Goal: Information Seeking & Learning: Learn about a topic

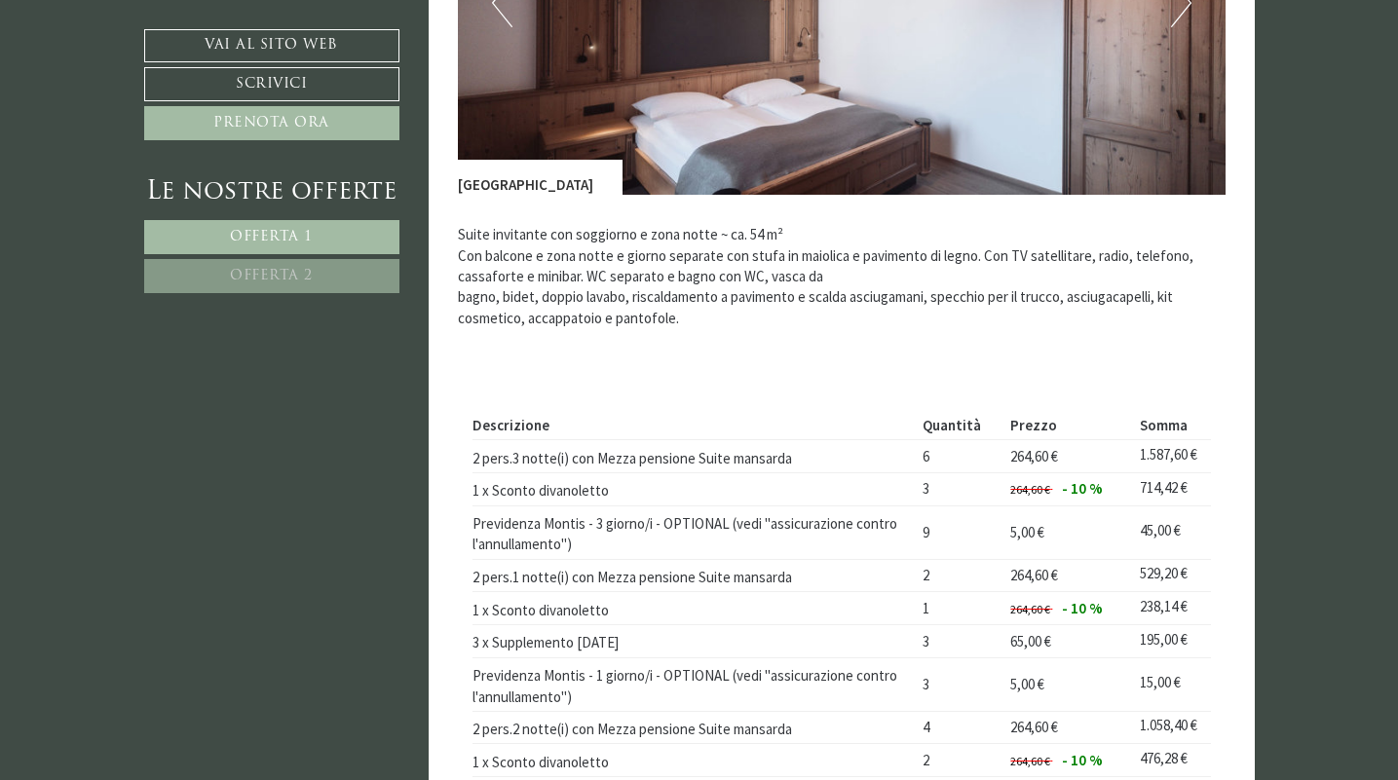
scroll to position [2562, 0]
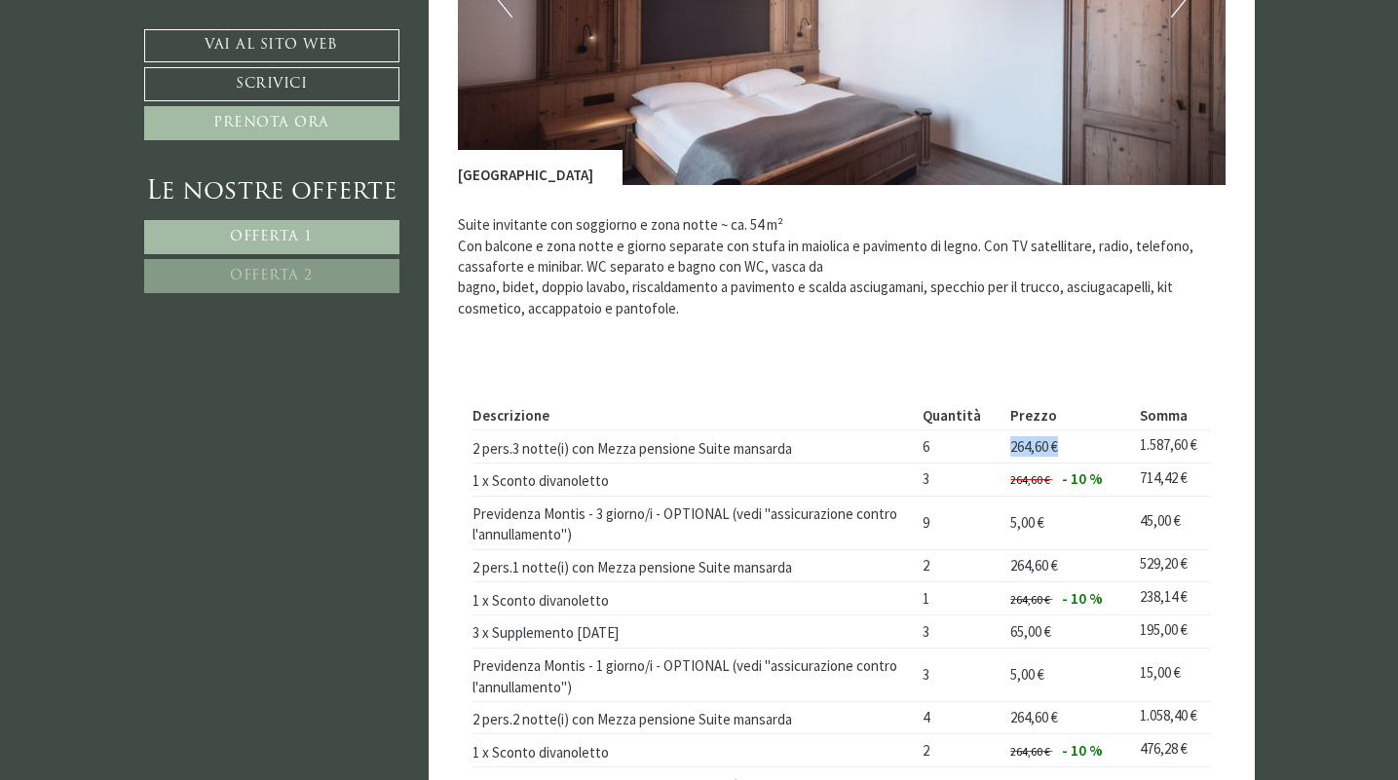
drag, startPoint x: 1003, startPoint y: 432, endPoint x: 1059, endPoint y: 436, distance: 55.7
click at [1059, 436] on td "264,60 €" at bounding box center [1068, 447] width 130 height 33
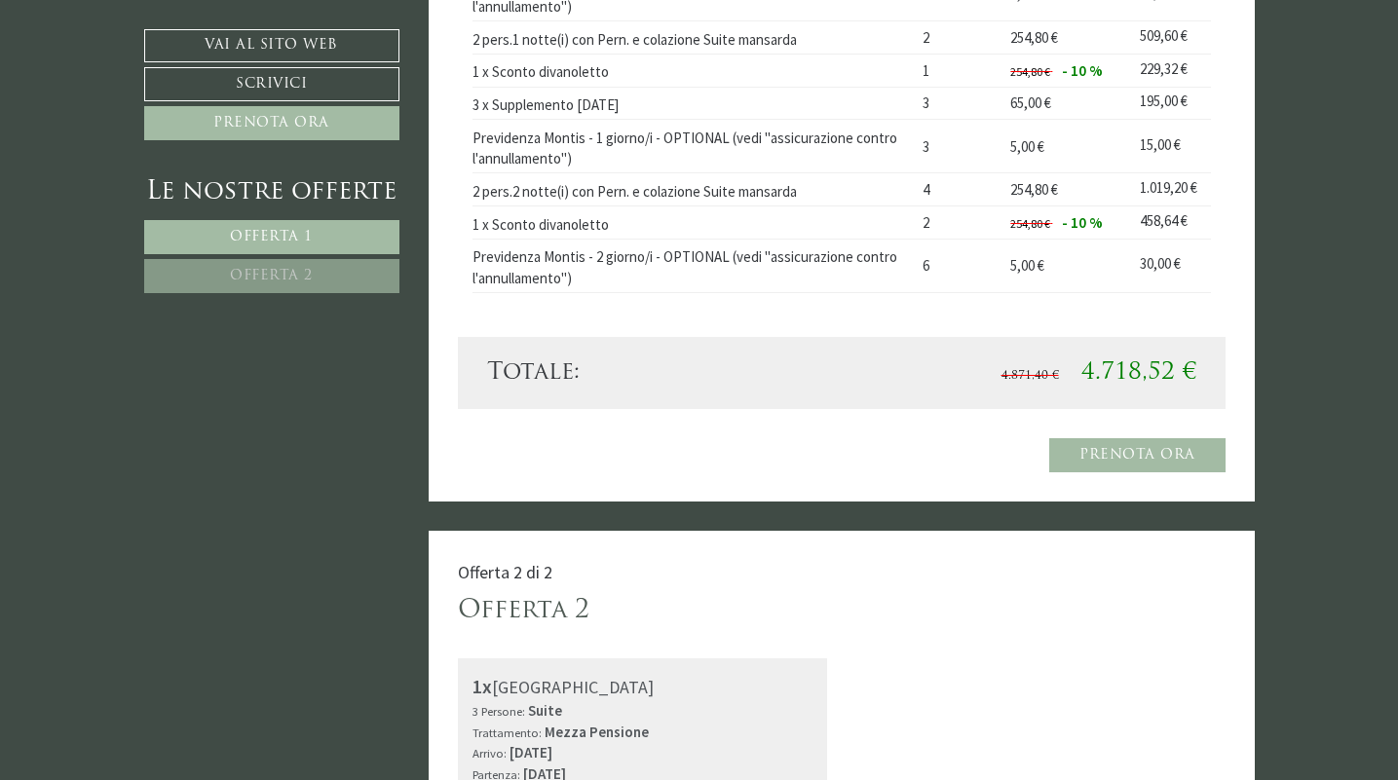
scroll to position [1531, 0]
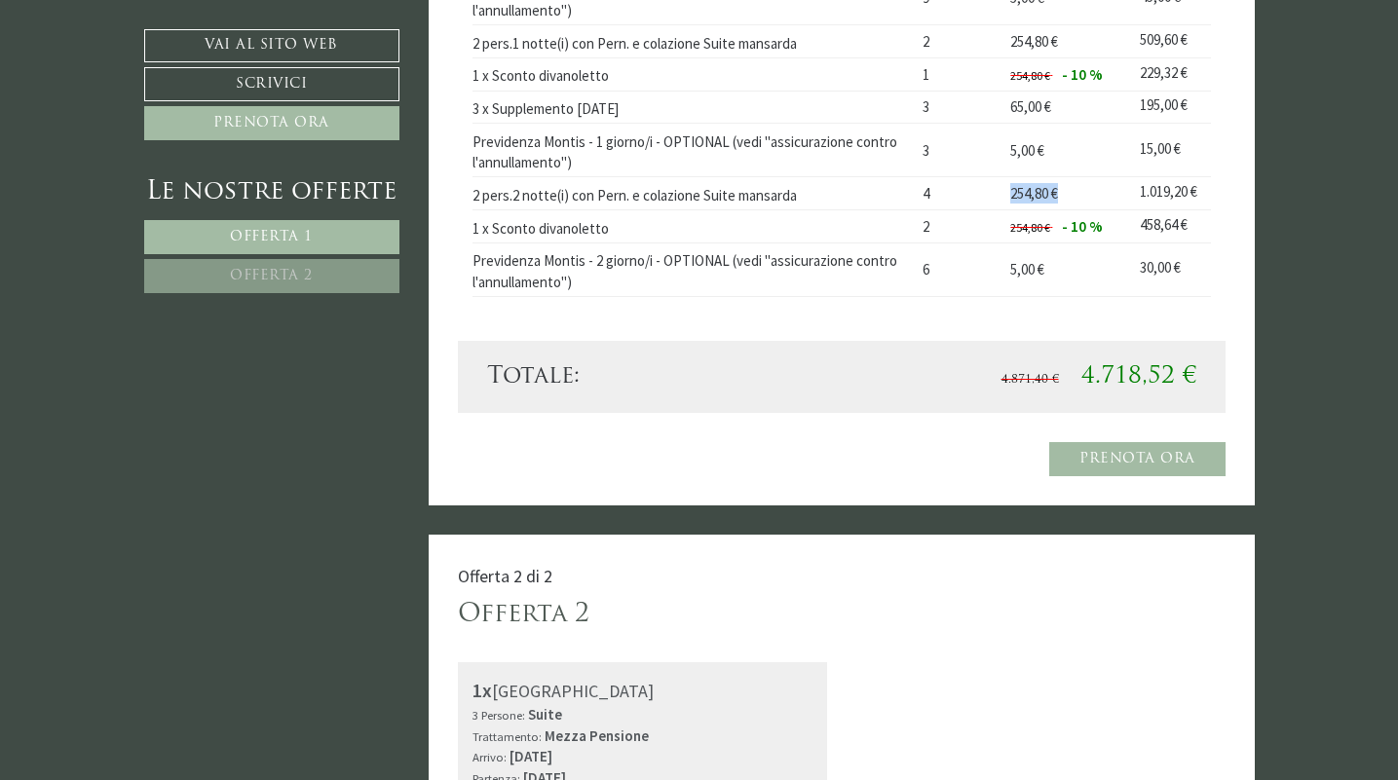
drag, startPoint x: 1006, startPoint y: 182, endPoint x: 1056, endPoint y: 192, distance: 50.6
click at [1056, 191] on td "254,80 €" at bounding box center [1068, 193] width 130 height 33
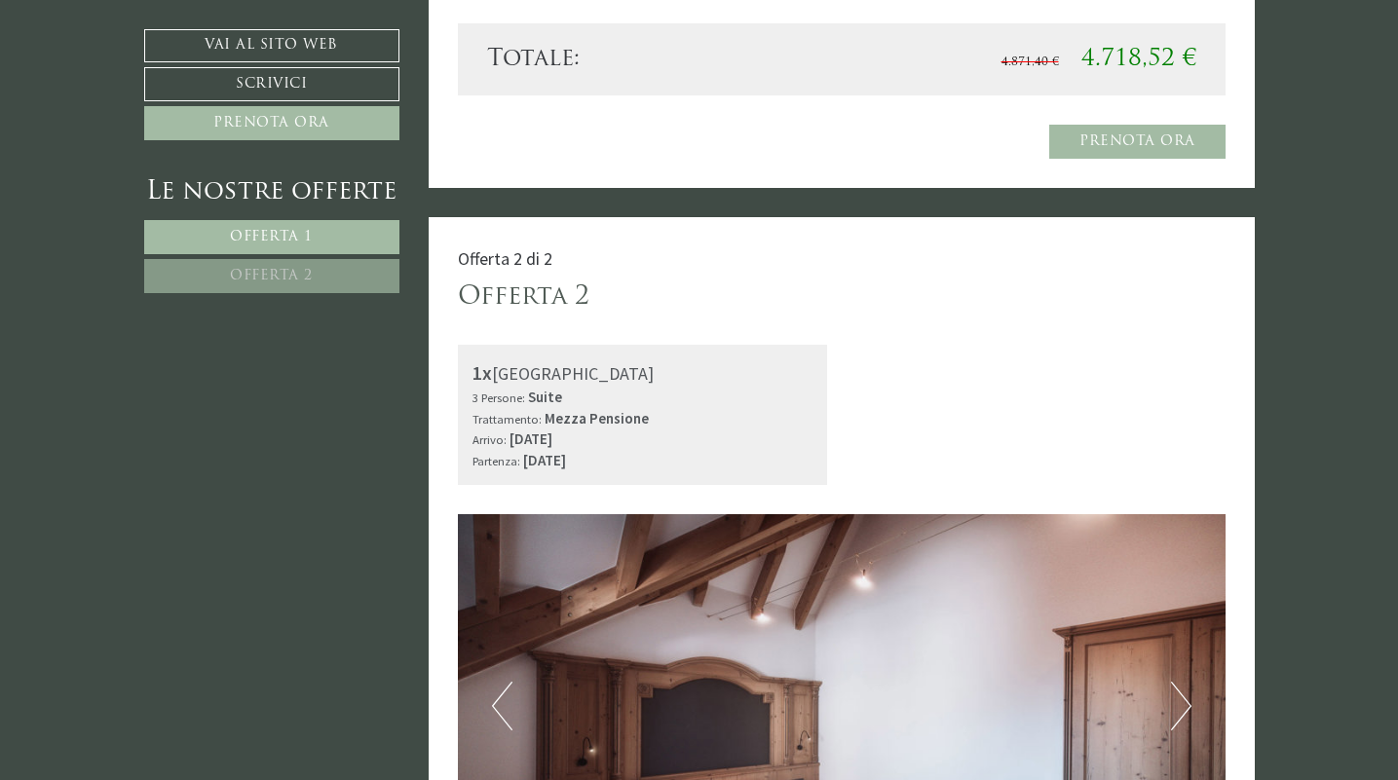
scroll to position [1852, 0]
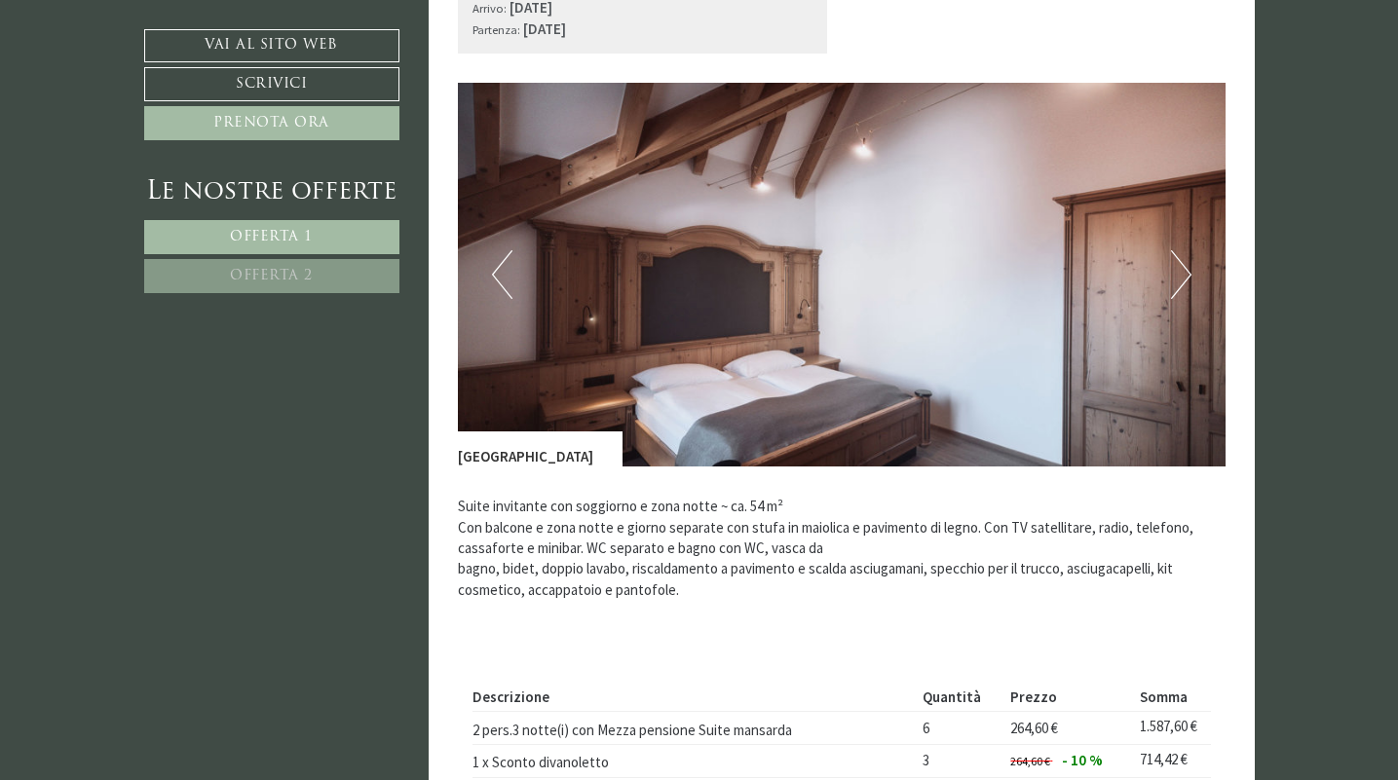
scroll to position [2243, 0]
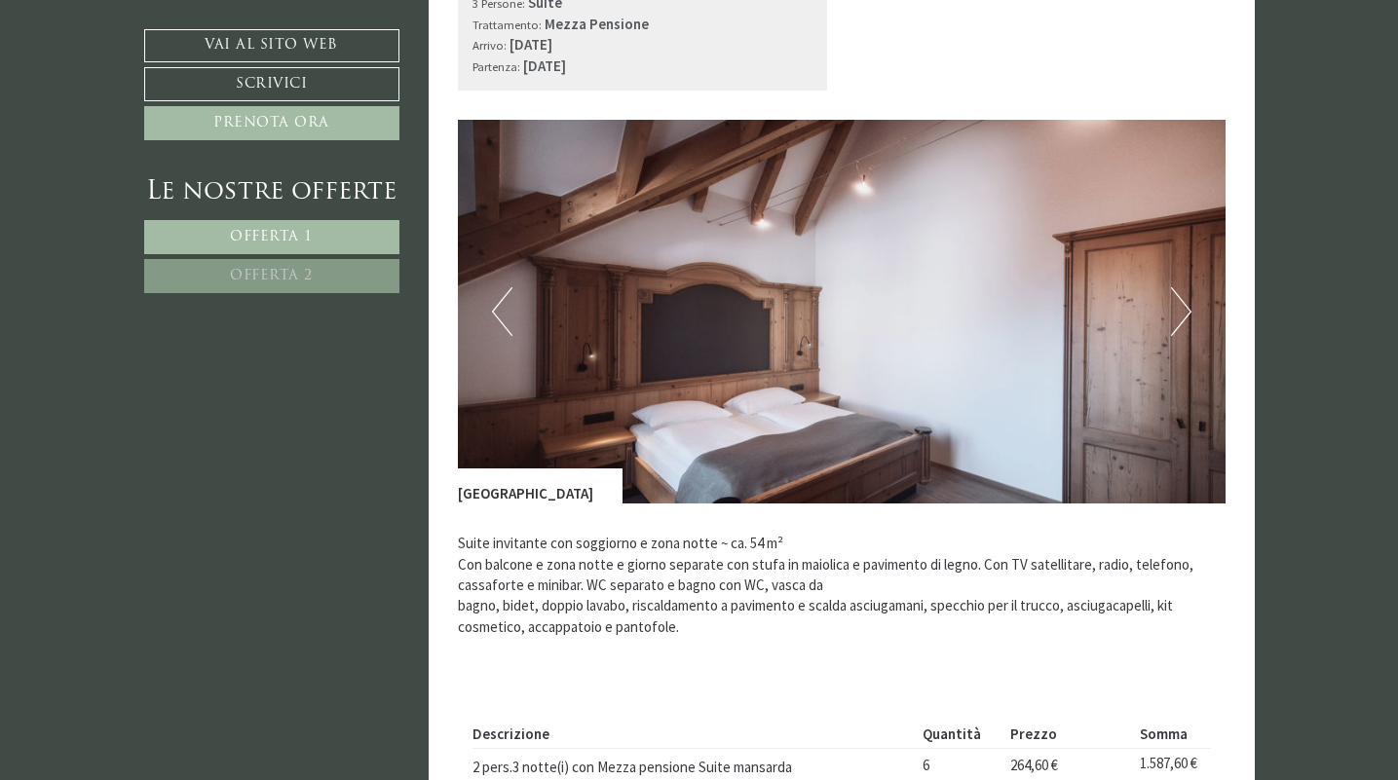
click at [1174, 294] on button "Next" at bounding box center [1181, 311] width 20 height 49
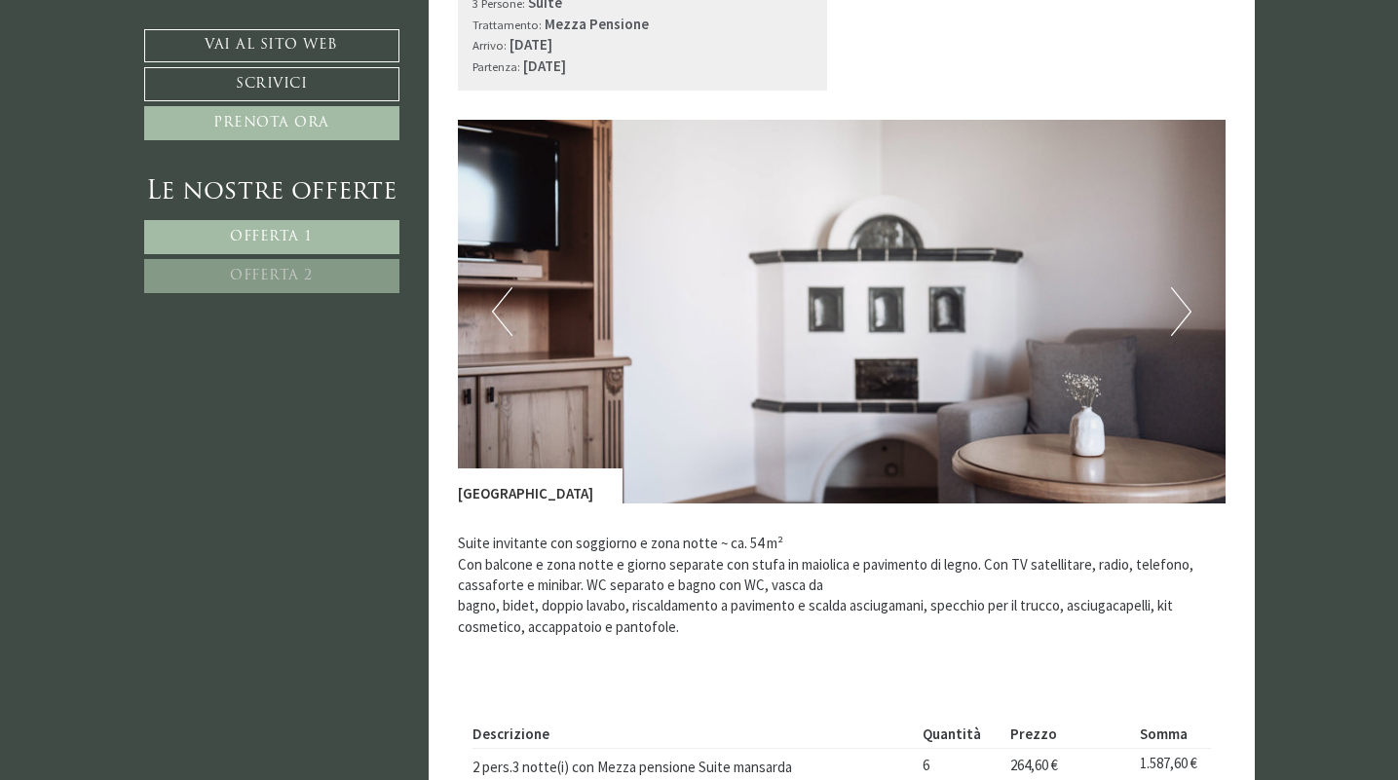
click at [1174, 294] on button "Next" at bounding box center [1181, 311] width 20 height 49
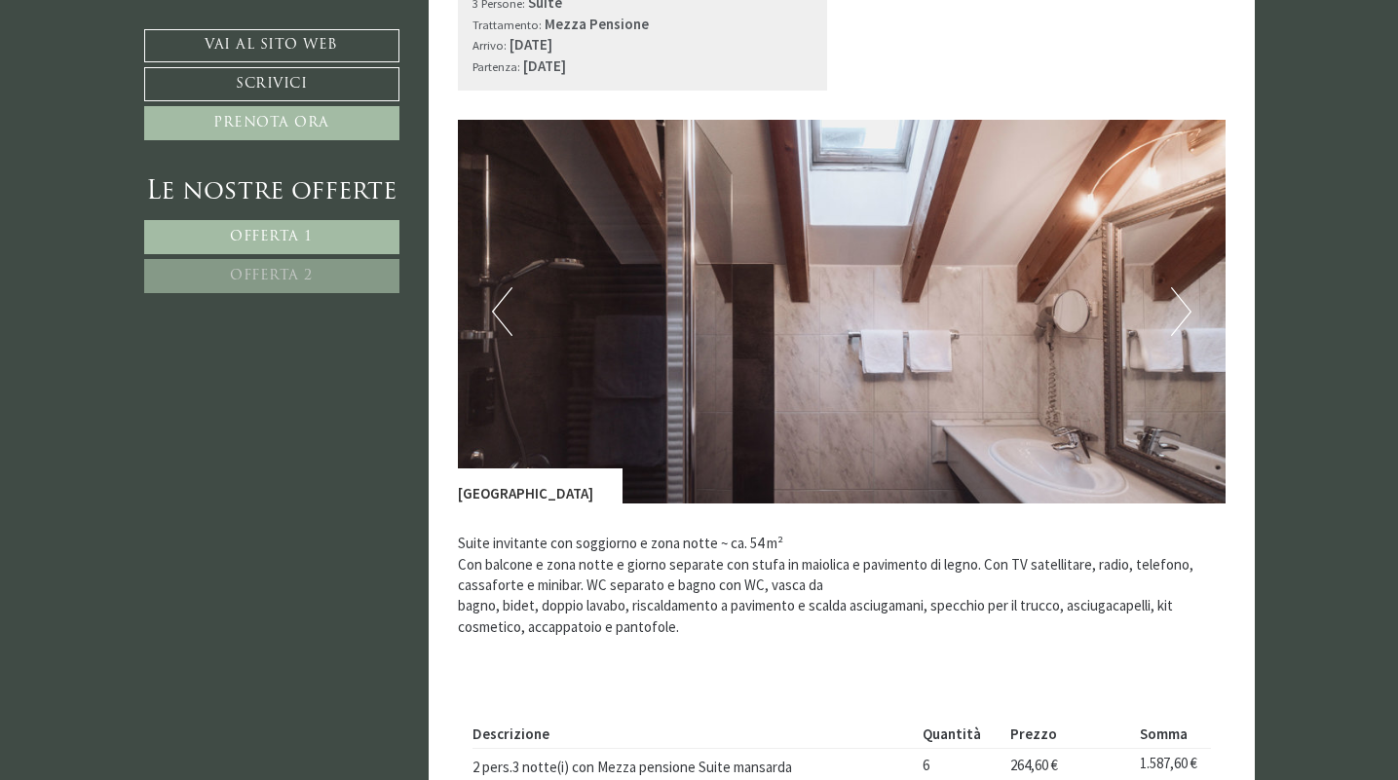
click at [1175, 299] on button "Next" at bounding box center [1181, 311] width 20 height 49
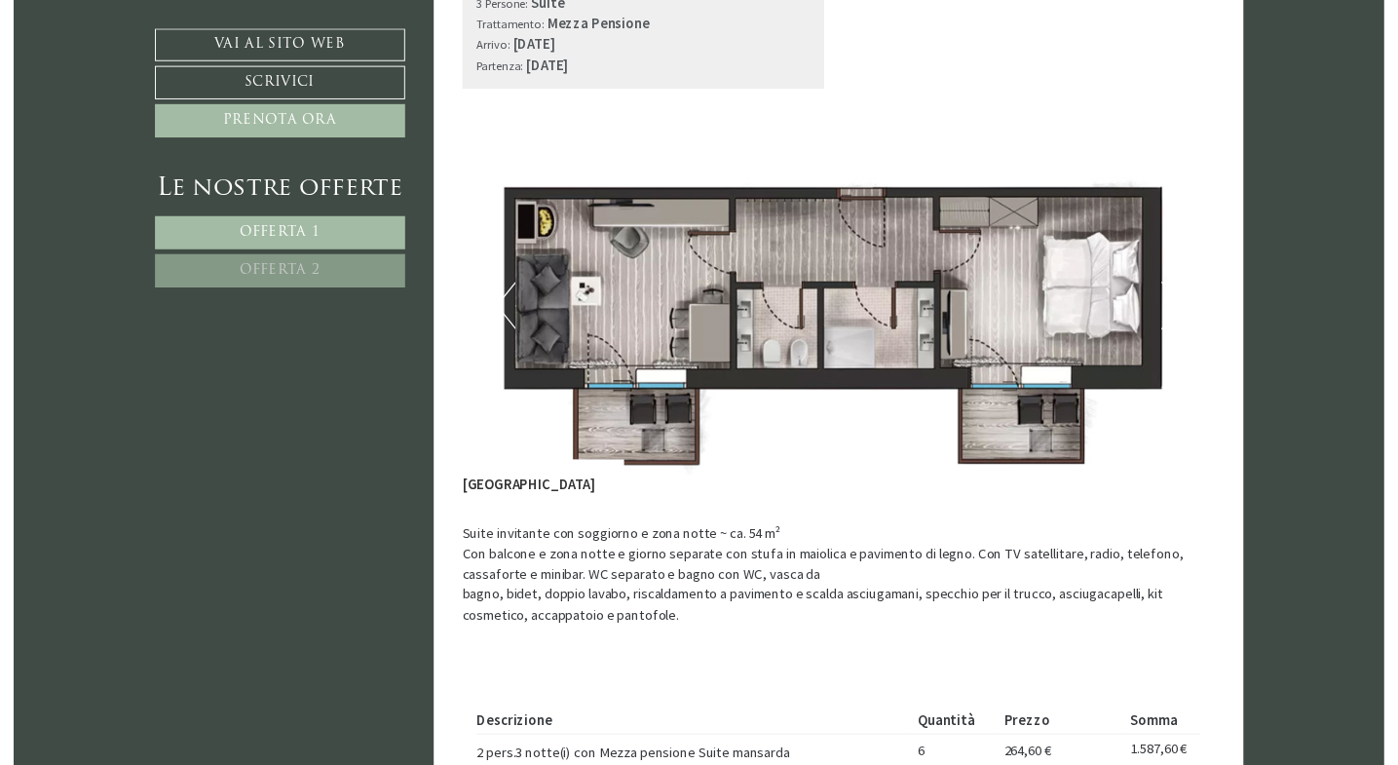
scroll to position [2133, 0]
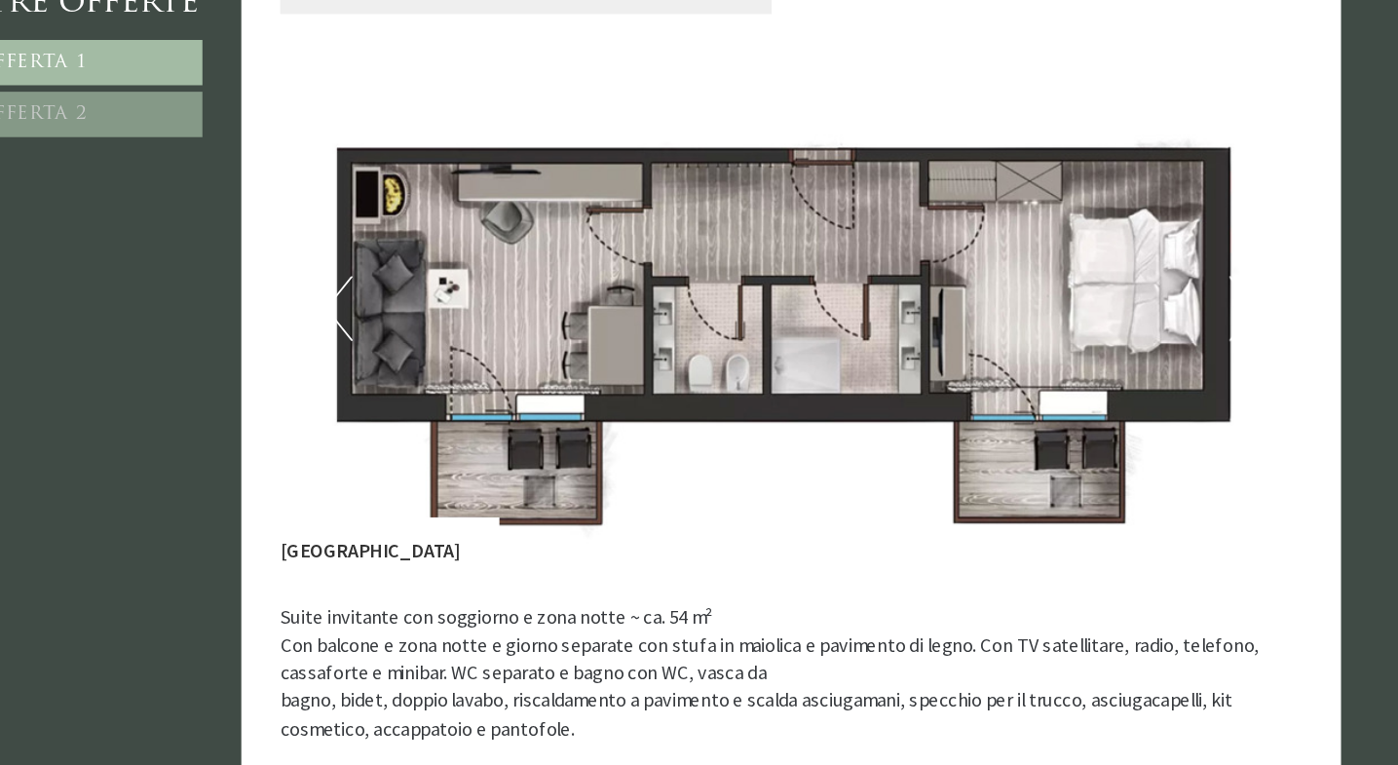
click at [881, 316] on img at bounding box center [842, 422] width 768 height 384
click at [458, 230] on img at bounding box center [842, 422] width 768 height 384
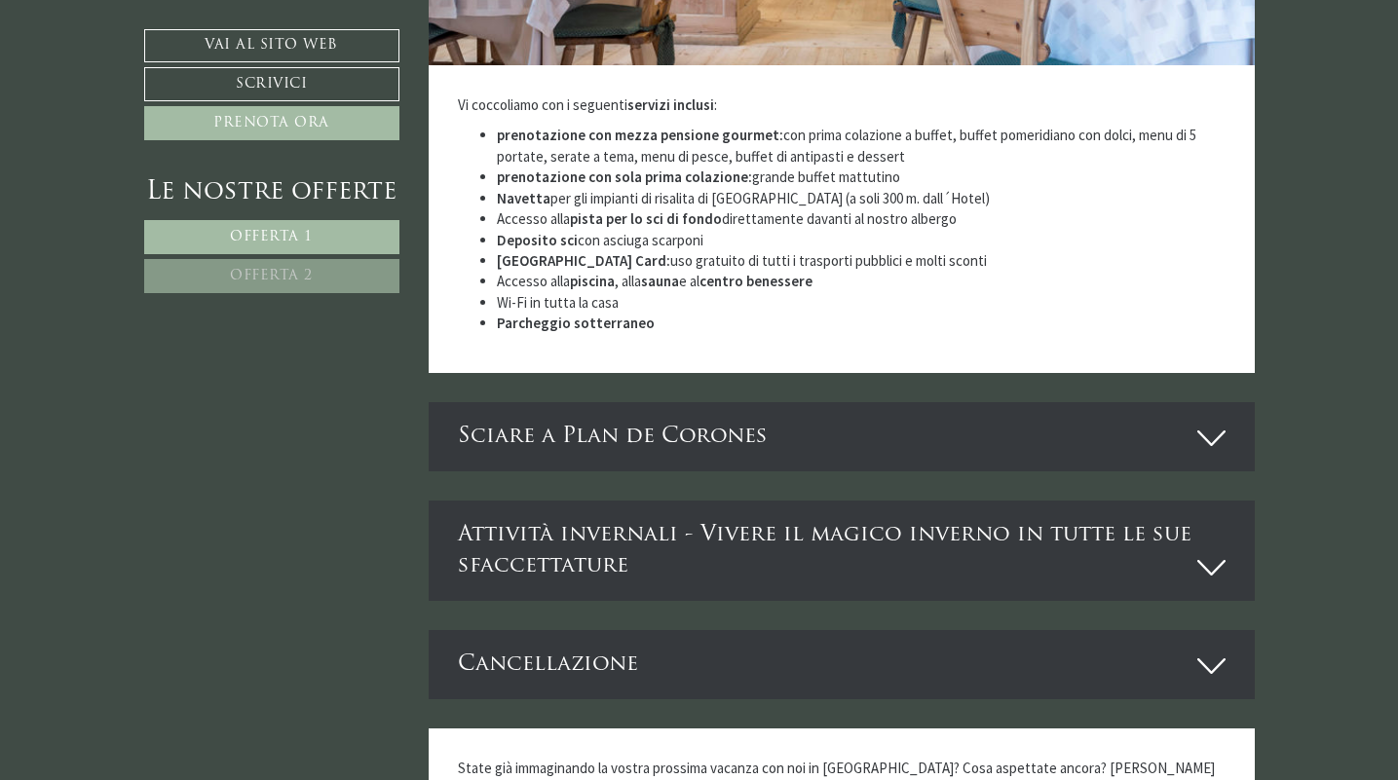
scroll to position [4661, 0]
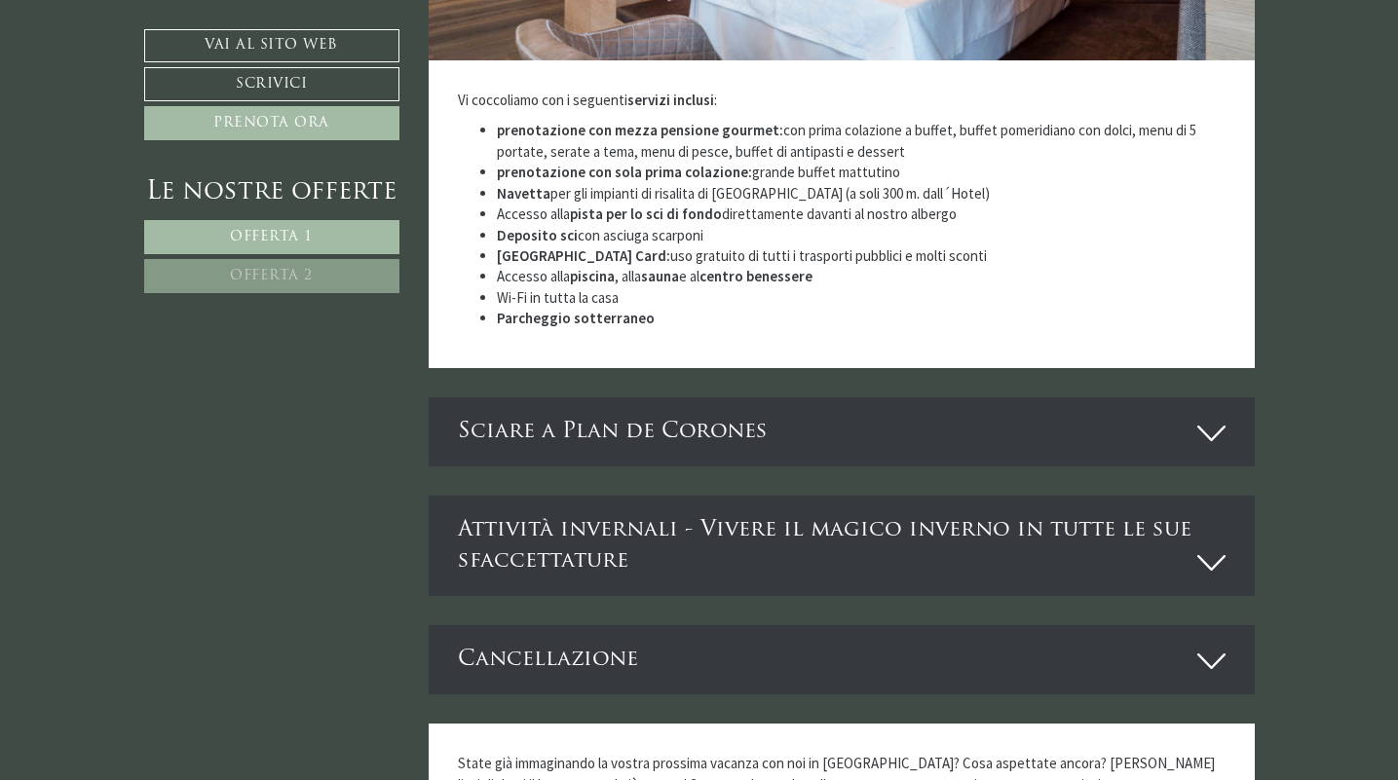
click at [1209, 546] on icon at bounding box center [1211, 562] width 28 height 33
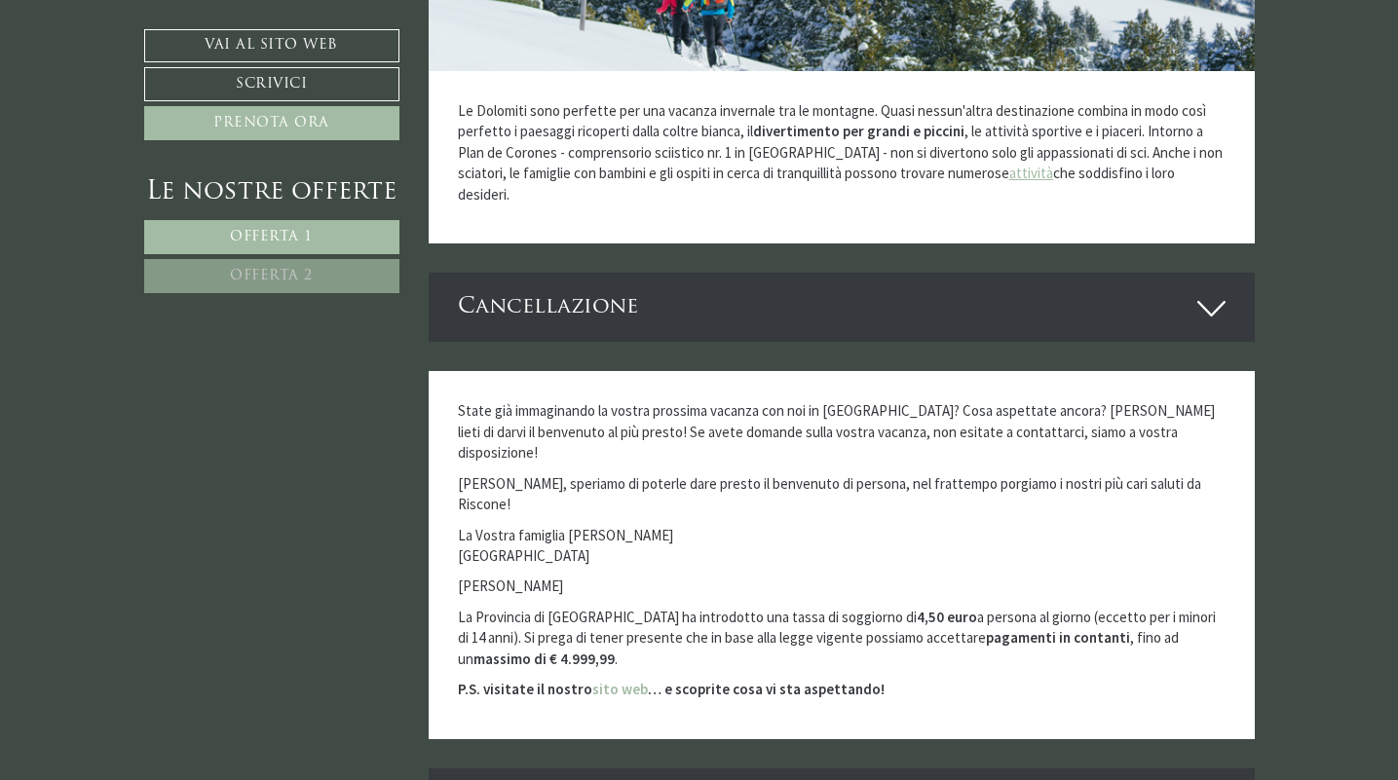
scroll to position [5600, 0]
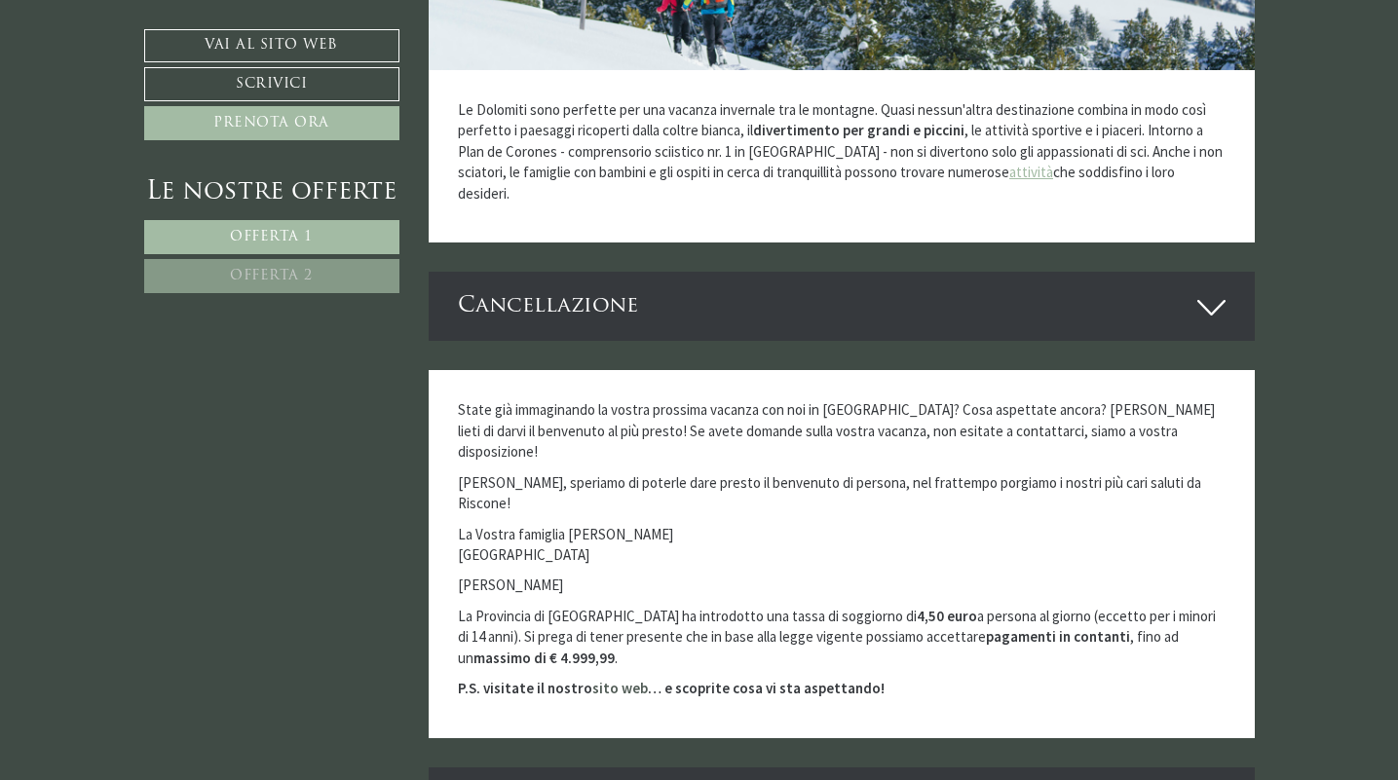
click at [618, 679] on link "sito web" at bounding box center [620, 688] width 56 height 19
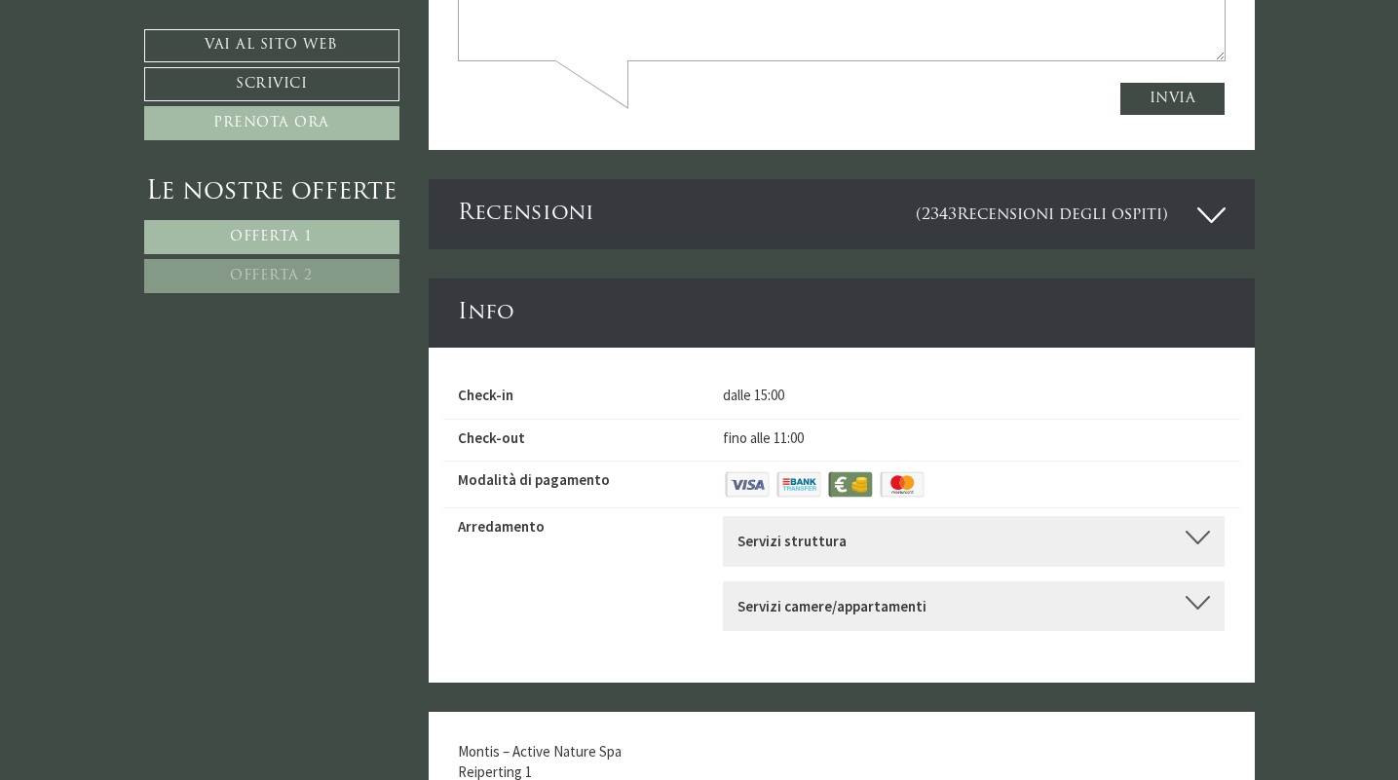
scroll to position [6313, 0]
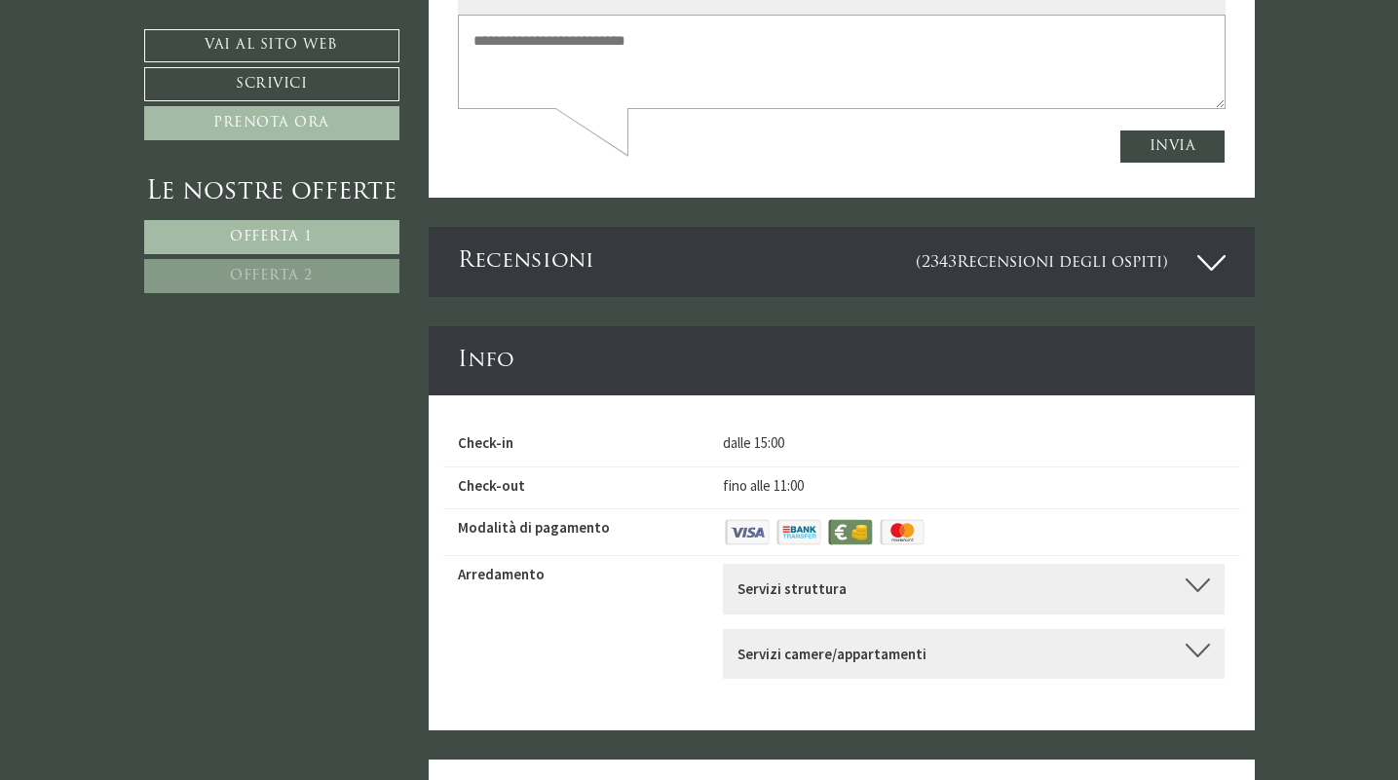
scroll to position [6262, 0]
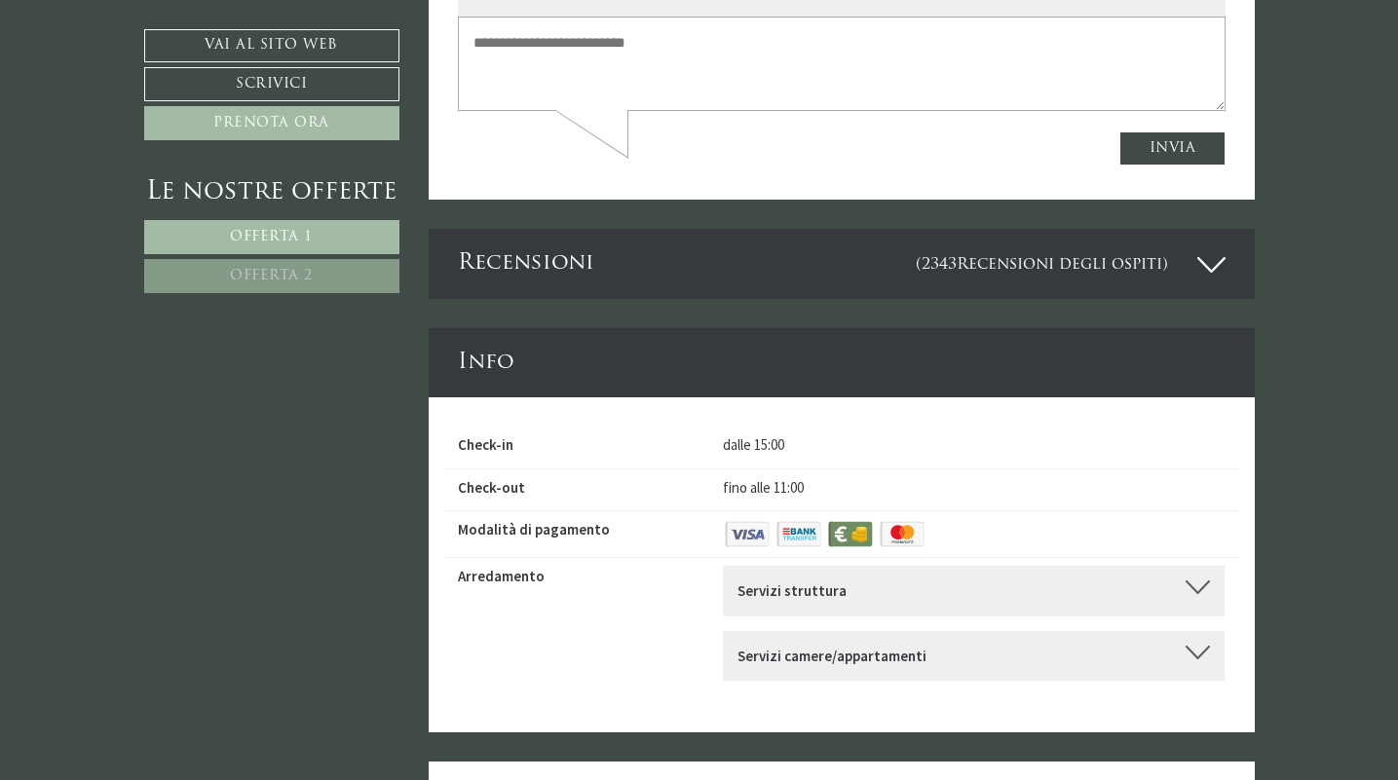
click at [763, 582] on b "Servizi struttura" at bounding box center [791, 591] width 109 height 19
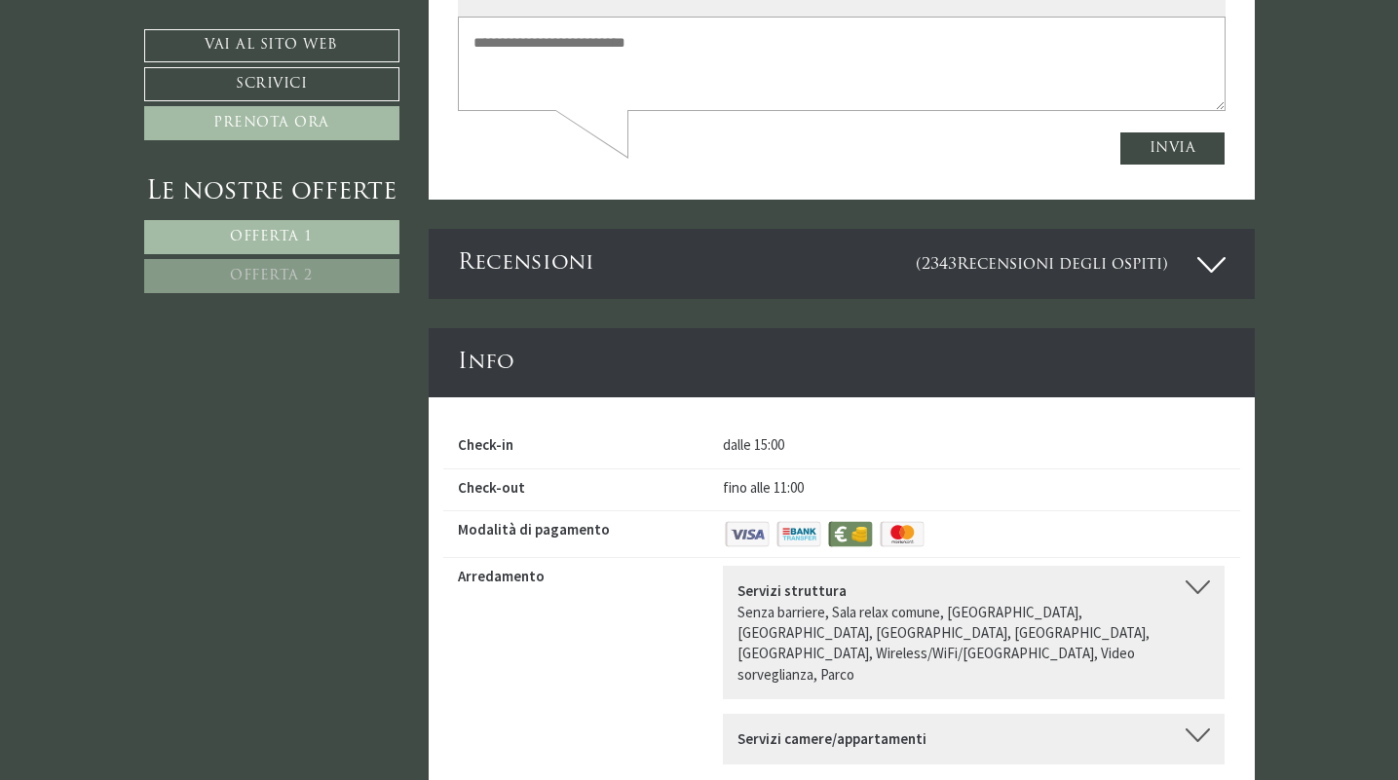
click at [788, 730] on b "Servizi camere/appartamenti" at bounding box center [831, 739] width 189 height 19
click at [742, 519] on img at bounding box center [747, 534] width 49 height 30
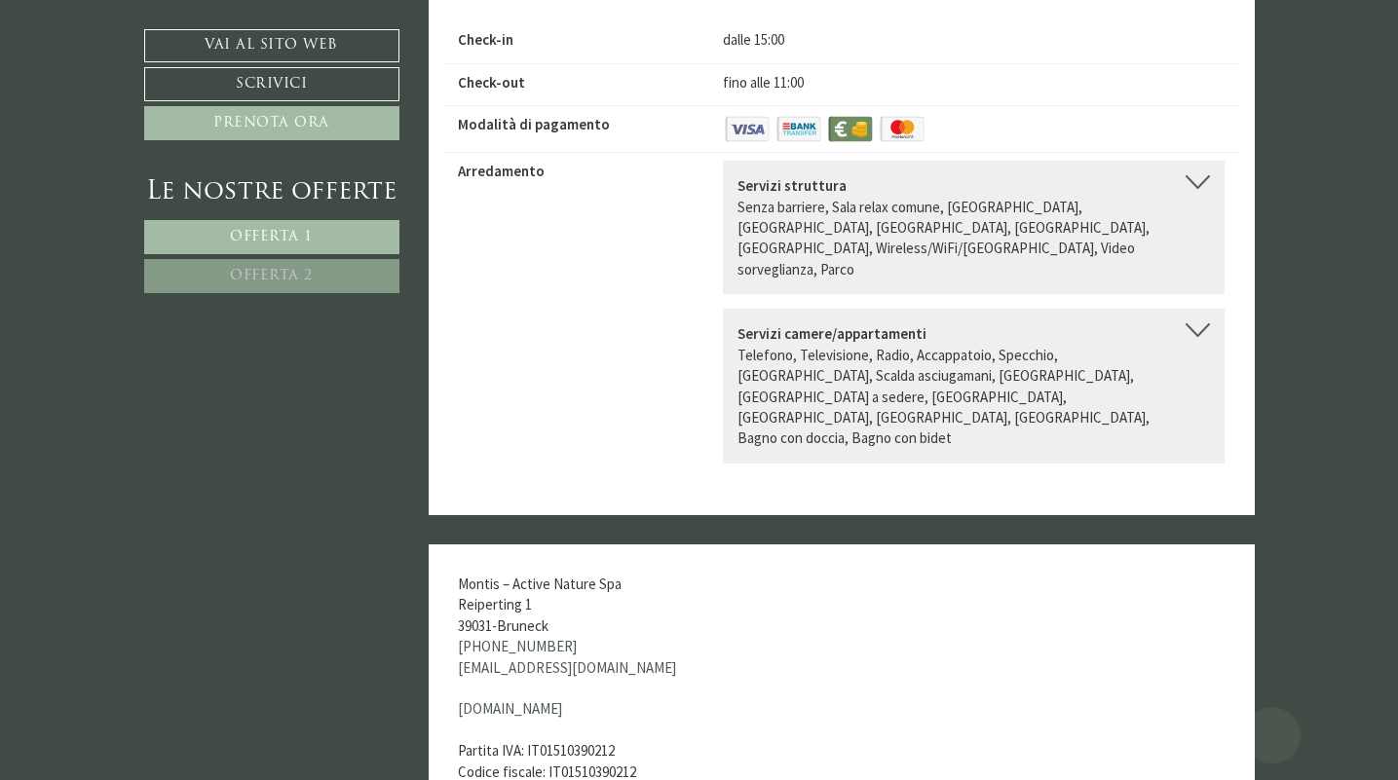
scroll to position [6667, 0]
